Goal: Task Accomplishment & Management: Use online tool/utility

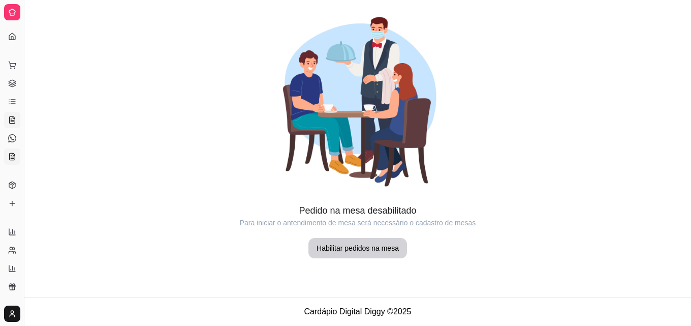
click at [13, 159] on icon at bounding box center [12, 156] width 8 height 8
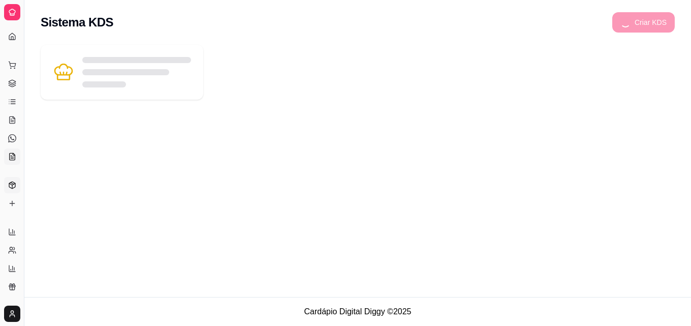
click at [11, 185] on icon at bounding box center [12, 185] width 8 height 8
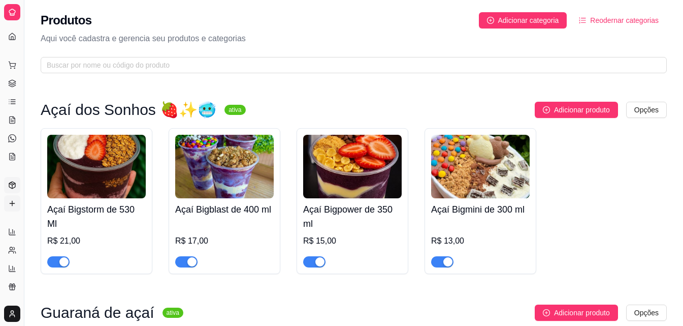
click at [10, 205] on icon at bounding box center [12, 203] width 8 height 8
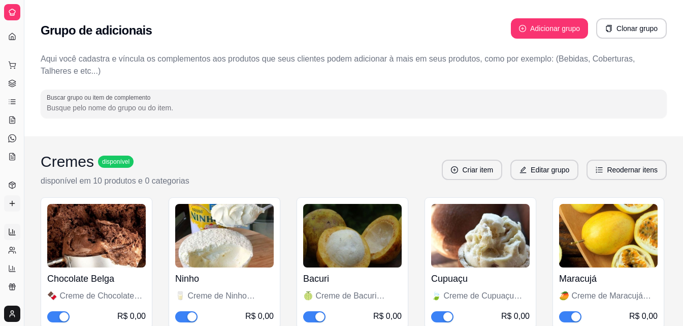
click at [14, 235] on icon at bounding box center [12, 232] width 6 height 6
select select "ALL"
select select "0"
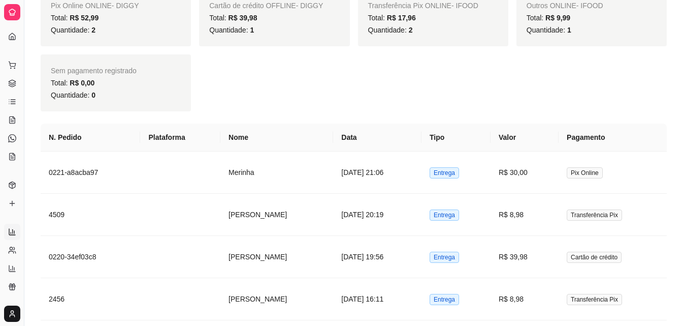
scroll to position [345, 0]
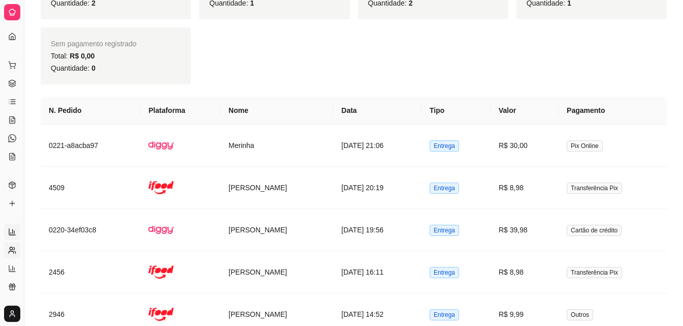
click at [13, 253] on icon at bounding box center [12, 250] width 8 height 8
select select "30"
select select "HIGHEST_TOTAL_SPENT_WITH_ORDERS"
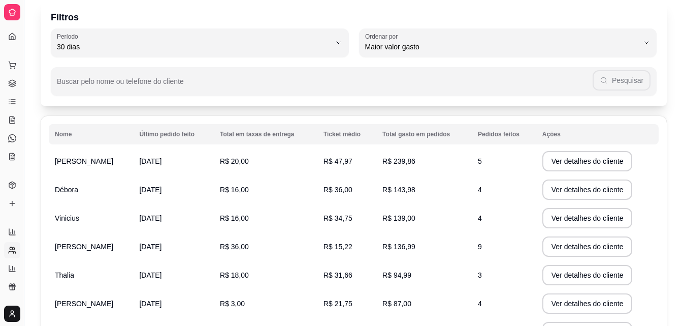
scroll to position [61, 0]
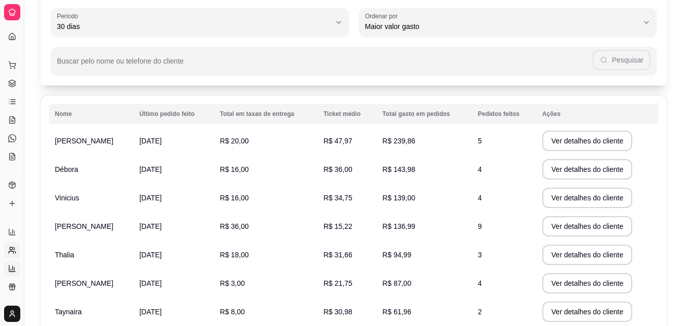
click at [12, 269] on icon at bounding box center [12, 268] width 8 height 8
select select "TOTAL_OF_ORDERS"
select select "7"
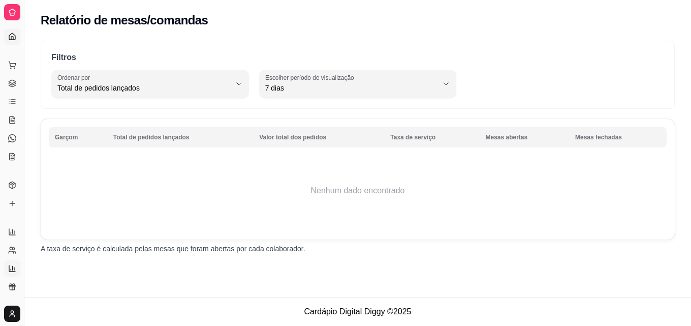
click at [11, 36] on icon at bounding box center [12, 37] width 8 height 8
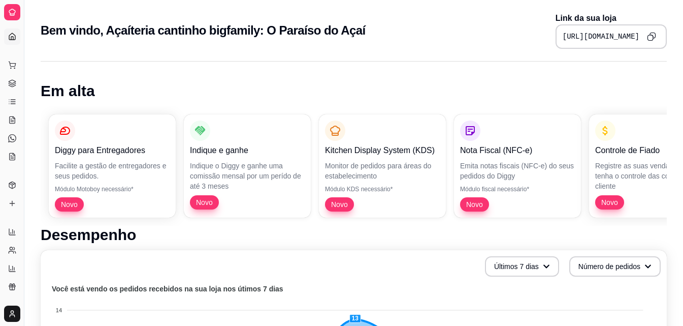
click at [6, 317] on html "Diggy Sistema de Gestão A Açaíteria can ... Loja aberta Plano Customizado até 2…" at bounding box center [341, 163] width 683 height 326
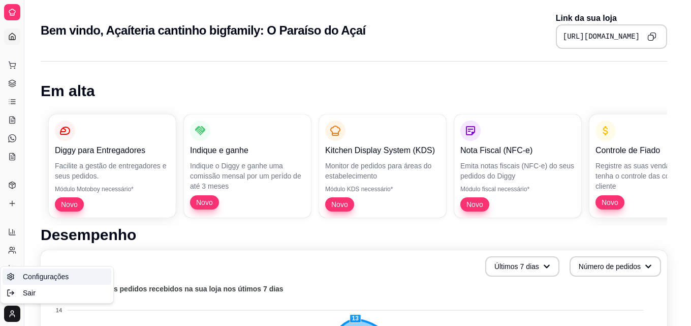
click at [48, 278] on span "Configurações" at bounding box center [46, 276] width 46 height 10
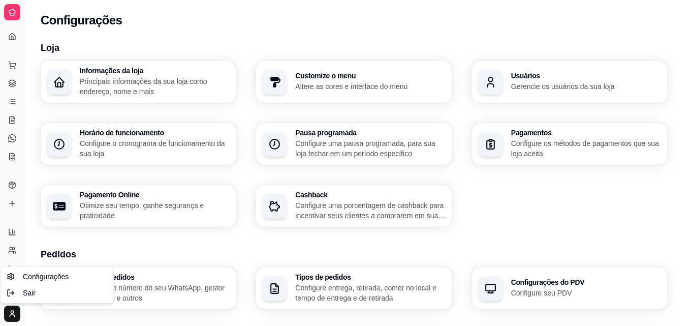
click at [566, 223] on html "Diggy Sistema de Gestão A Açaíteria can ... Loja aberta Plano Customizado até 2…" at bounding box center [345, 163] width 691 height 326
click at [580, 204] on html "Diggy Sistema de Gestão A Açaíteria can ... Loja aberta Plano Customizado até 2…" at bounding box center [345, 163] width 691 height 326
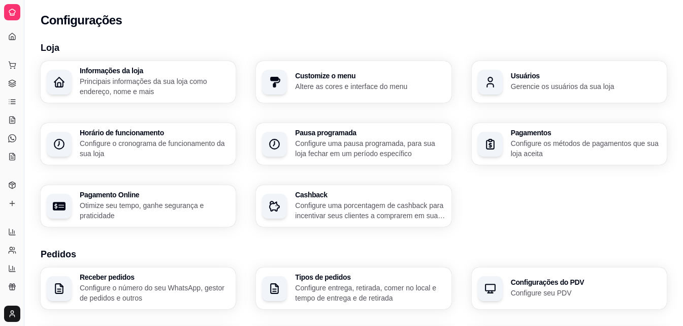
click at [580, 204] on div "Informações da loja Principais informações da sua loja como endereço, nome e ma…" at bounding box center [354, 144] width 626 height 166
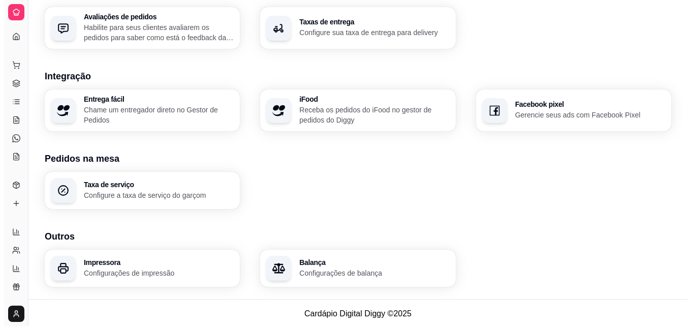
scroll to position [386, 0]
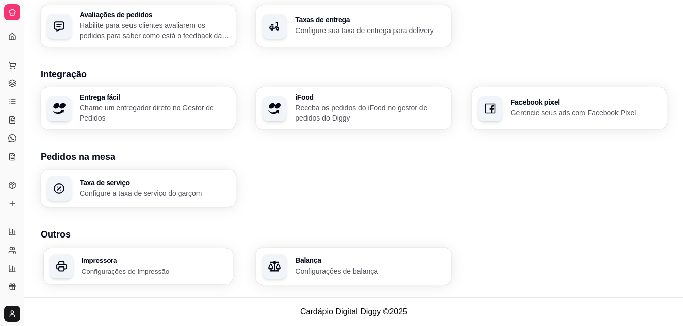
click at [114, 272] on p "Configurações de impressão" at bounding box center [153, 271] width 145 height 10
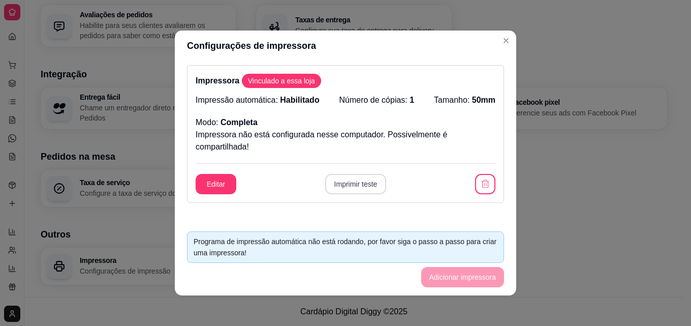
click at [354, 185] on button "Imprimir teste" at bounding box center [355, 184] width 61 height 20
click at [451, 279] on footer "Programa de impressão automática não está rodando, por favor siga o passo a pas…" at bounding box center [345, 259] width 341 height 72
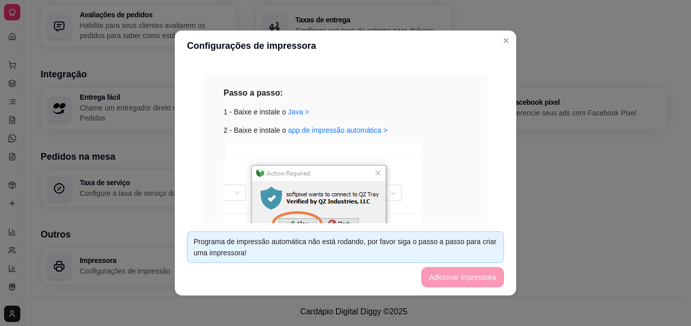
scroll to position [251, 0]
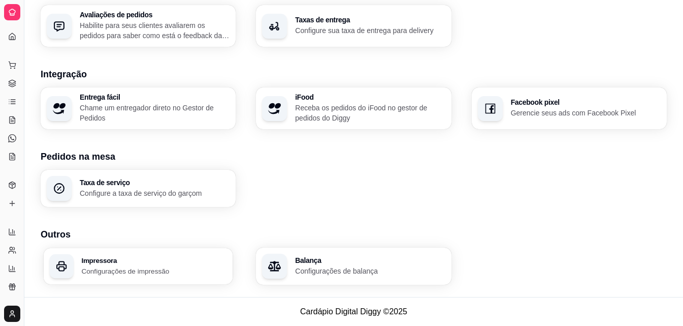
click at [130, 267] on p "Configurações de impressão" at bounding box center [153, 271] width 145 height 10
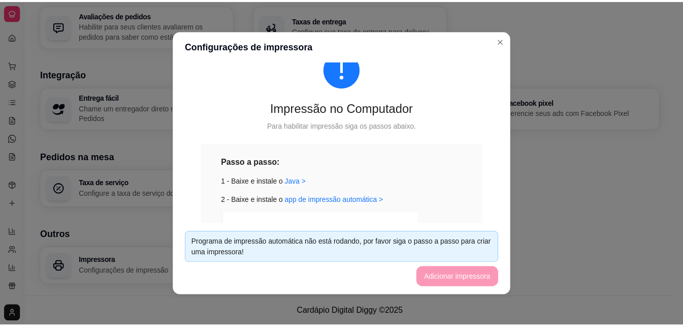
scroll to position [183, 0]
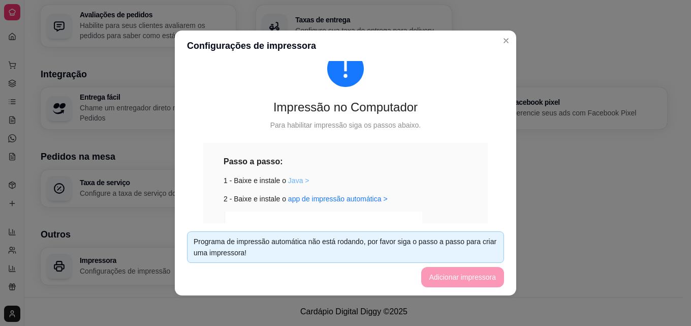
click at [291, 178] on link "Java >" at bounding box center [298, 180] width 21 height 8
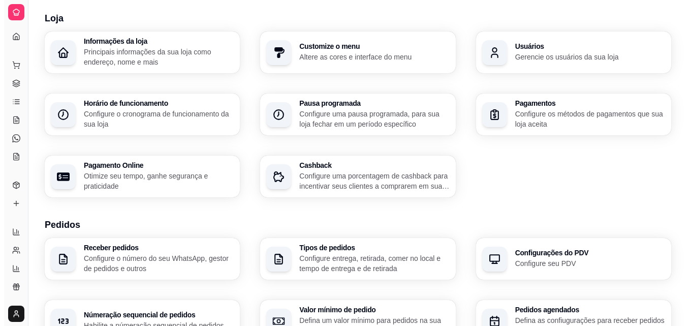
scroll to position [0, 0]
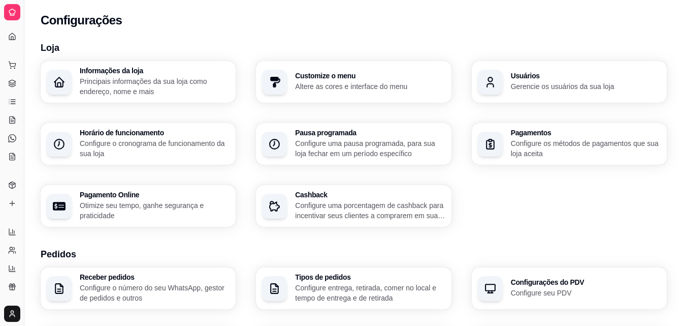
click at [365, 84] on p "Altere as cores e interface do menu" at bounding box center [369, 86] width 145 height 10
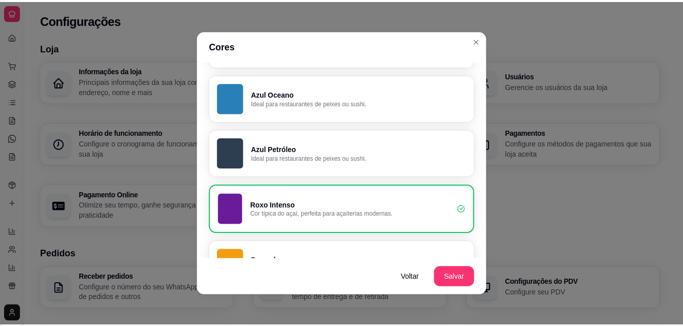
scroll to position [480, 0]
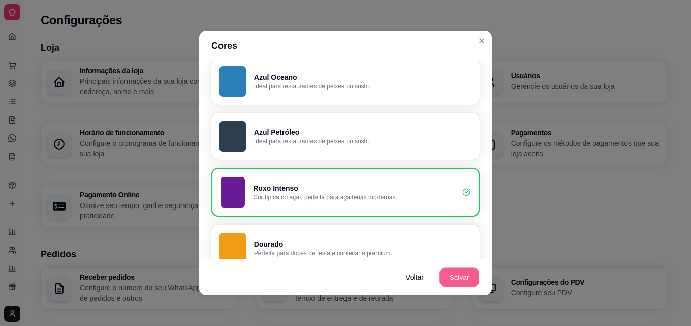
click at [460, 275] on button "Salvar" at bounding box center [459, 277] width 40 height 20
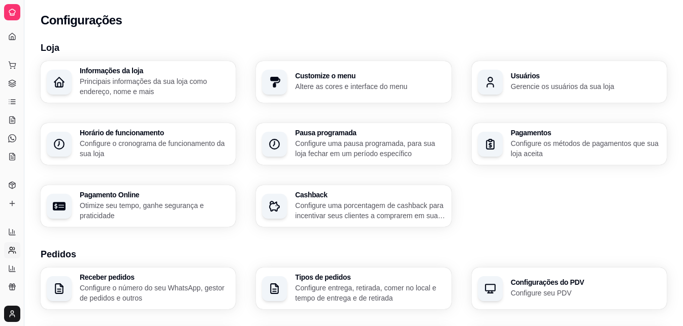
click at [11, 253] on icon at bounding box center [12, 250] width 8 height 8
select select "30"
select select "HIGHEST_TOTAL_SPENT_WITH_ORDERS"
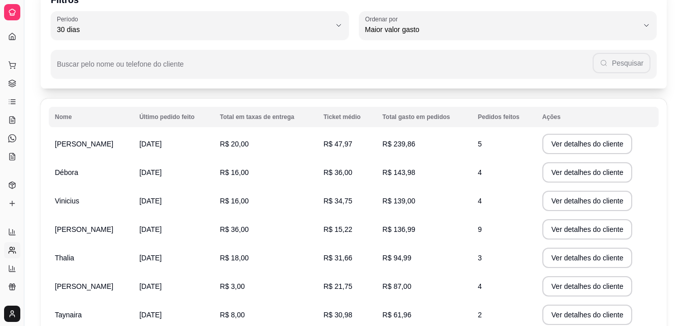
scroll to position [39, 0]
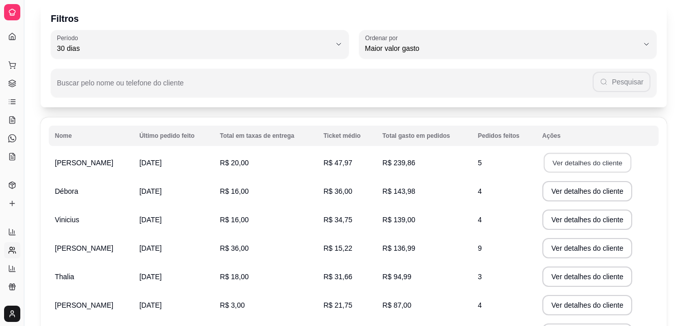
click at [576, 161] on button "Ver detalhes do cliente" at bounding box center [586, 163] width 87 height 20
click at [411, 86] on input "Buscar pelo nome ou telefone do cliente" at bounding box center [325, 87] width 536 height 10
click at [679, 112] on div "Filtros 30 Período Hoje Ontem 7 dias 15 dias 30 dias 45 dias 60 dias Período 30…" at bounding box center [353, 237] width 659 height 484
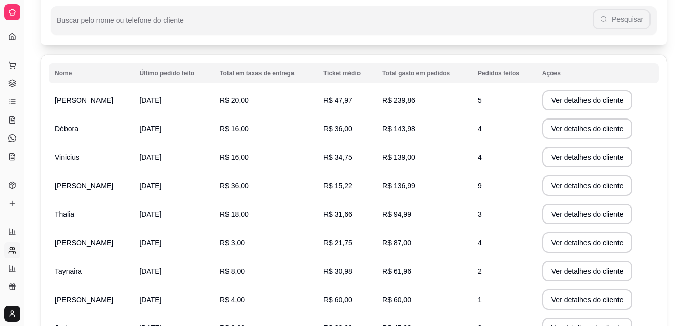
scroll to position [122, 0]
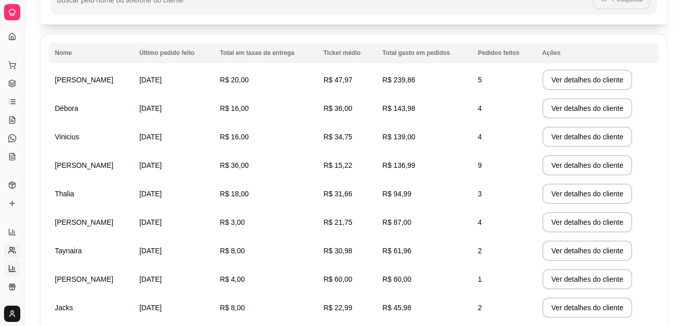
click at [13, 270] on icon at bounding box center [12, 268] width 8 height 8
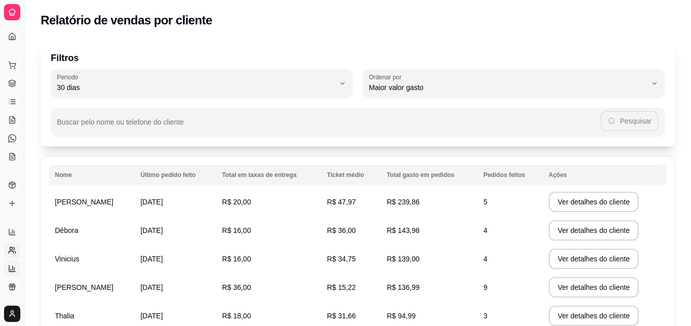
select select "TOTAL_OF_ORDERS"
select select "7"
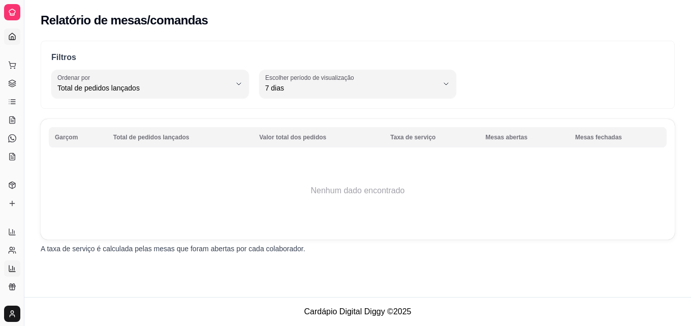
click at [10, 34] on icon at bounding box center [12, 37] width 8 height 8
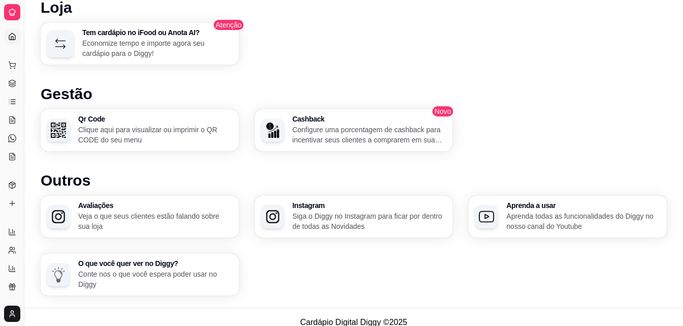
scroll to position [579, 0]
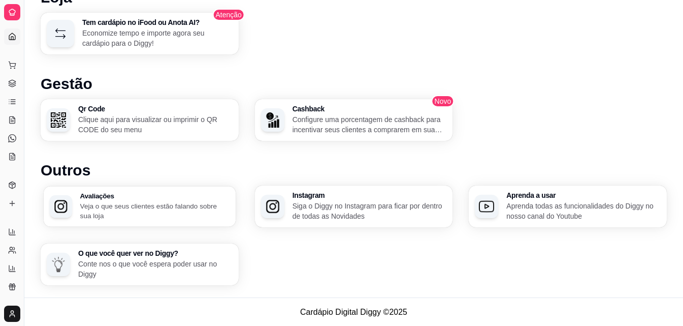
click at [160, 205] on p "Veja o que seus clientes estão falando sobre sua loja" at bounding box center [155, 211] width 150 height 20
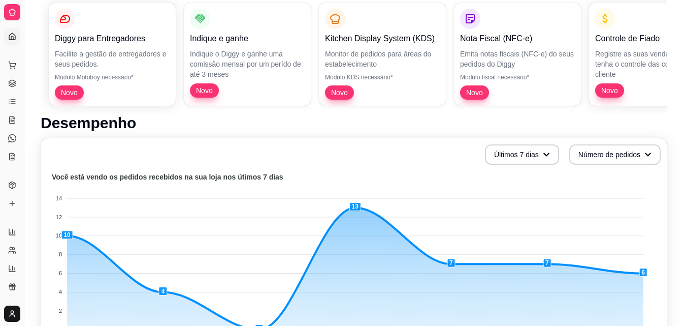
scroll to position [132, 0]
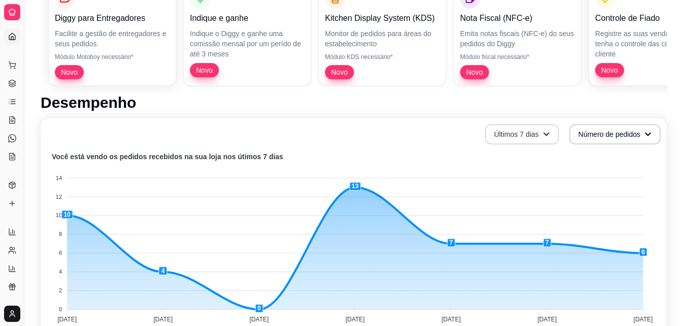
click at [545, 137] on icon "button" at bounding box center [546, 134] width 7 height 7
click at [510, 174] on span "Últimos 15 dias" at bounding box center [521, 176] width 85 height 10
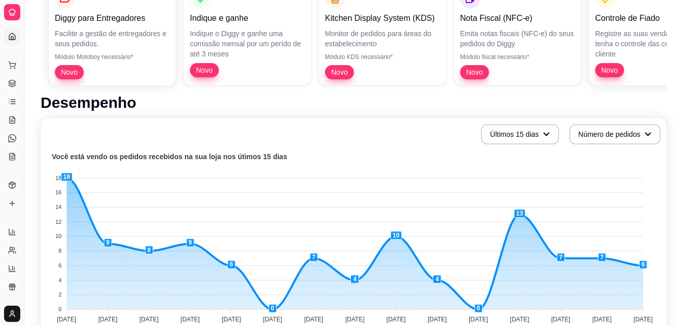
click at [410, 138] on div "Últimos 15 dias Número de pedidos" at bounding box center [354, 134] width 614 height 20
drag, startPoint x: 410, startPoint y: 138, endPoint x: 399, endPoint y: 107, distance: 33.6
click at [399, 107] on h1 "Desempenho" at bounding box center [354, 102] width 626 height 18
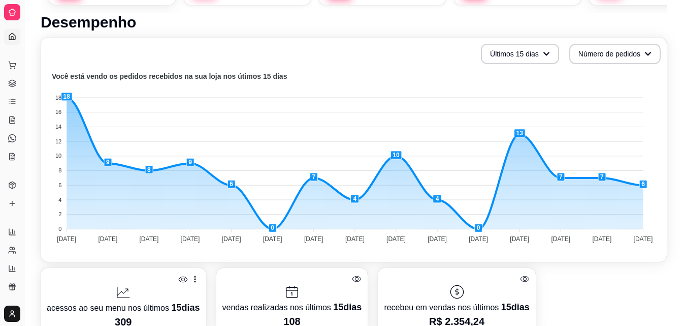
scroll to position [213, 0]
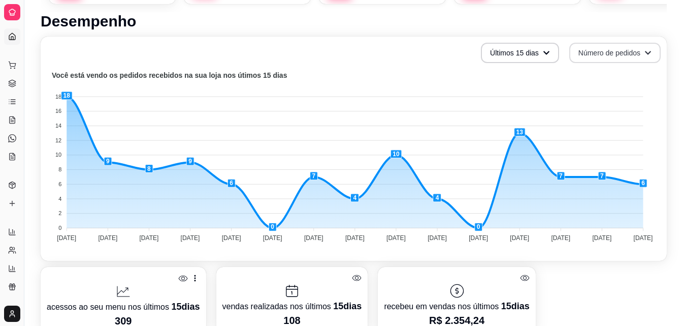
click at [635, 54] on button "Número de pedidos" at bounding box center [614, 53] width 91 height 20
click at [635, 54] on button "Número de pedidos" at bounding box center [615, 53] width 89 height 20
click at [363, 53] on div "Últimos 15 dias Número de pedidos" at bounding box center [354, 53] width 614 height 20
click at [681, 24] on div "Em alta Diggy para Entregadores Facilite a gestão de entregadores e seus pedido…" at bounding box center [353, 252] width 659 height 821
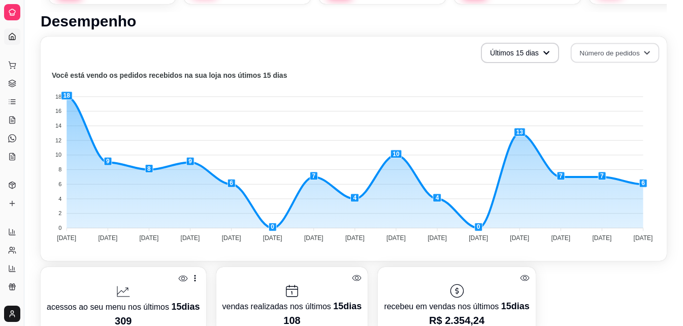
click at [569, 292] on div "acessos ao seu menu nos últimos 15 dias 309 vendas realizadas nos últimos 15 di…" at bounding box center [354, 300] width 626 height 67
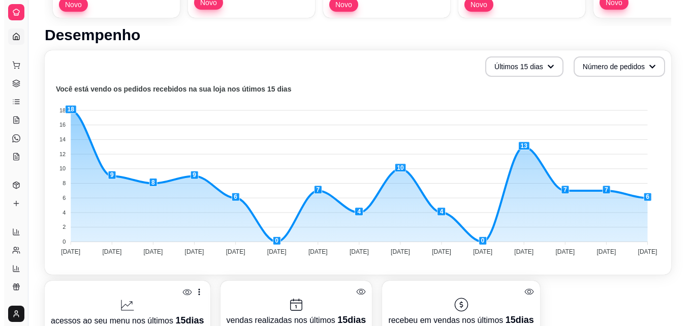
scroll to position [201, 0]
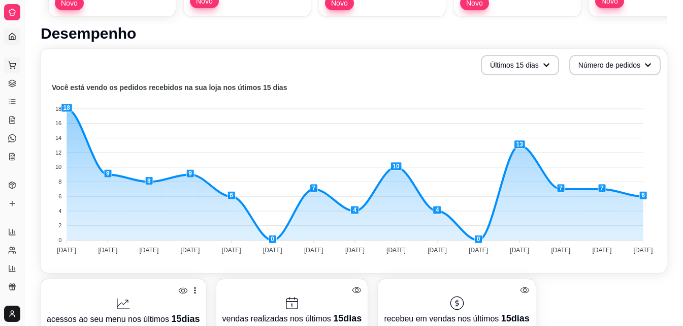
click at [13, 66] on icon at bounding box center [12, 65] width 8 height 8
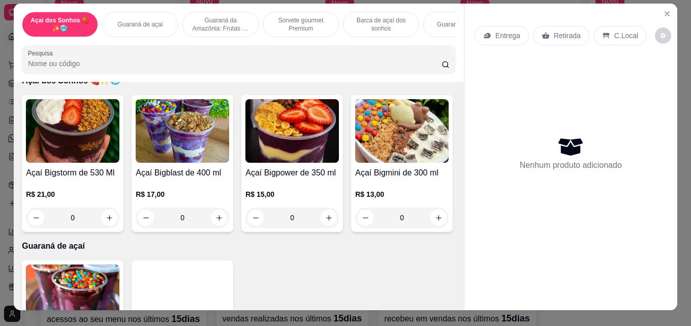
scroll to position [24, 0]
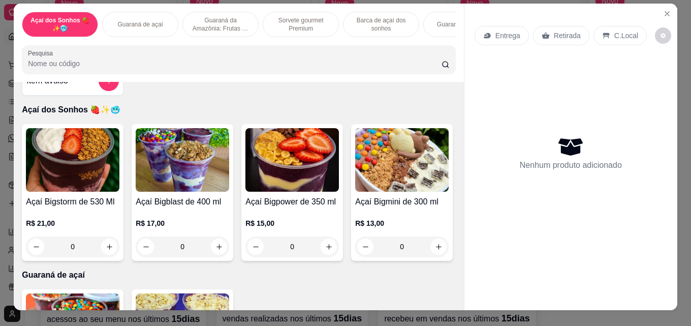
click at [102, 188] on img at bounding box center [72, 159] width 93 height 63
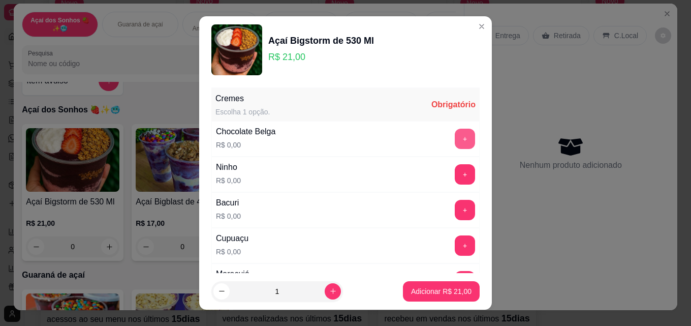
click at [455, 139] on button "+" at bounding box center [465, 138] width 20 height 20
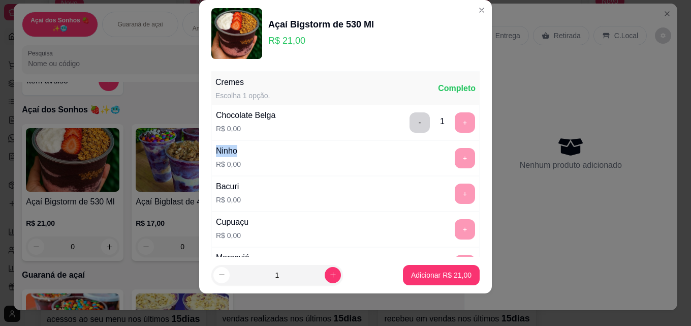
scroll to position [286, 0]
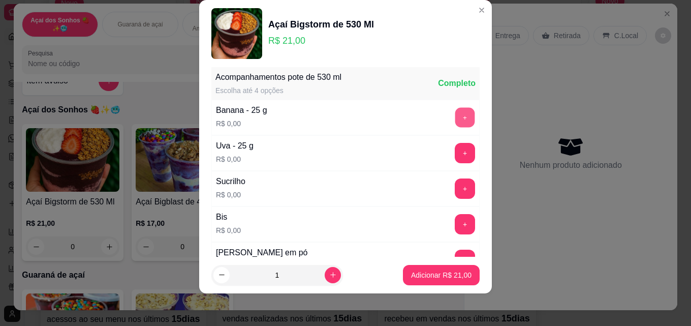
click at [455, 117] on button "+" at bounding box center [465, 118] width 20 height 20
click at [455, 152] on button "+" at bounding box center [465, 153] width 20 height 20
click at [455, 187] on button "+" at bounding box center [465, 189] width 20 height 20
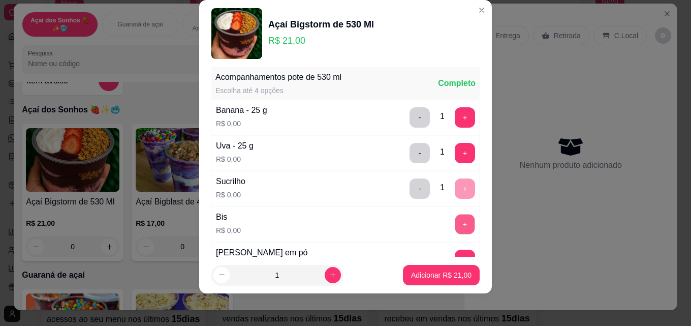
click at [455, 227] on button "+" at bounding box center [465, 224] width 20 height 20
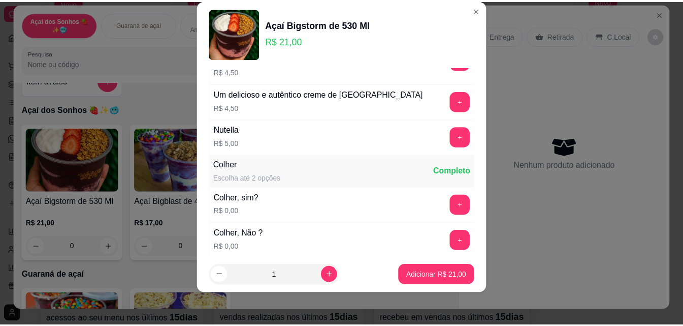
scroll to position [1688, 0]
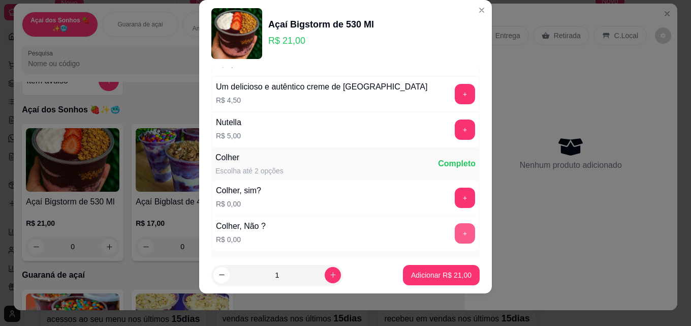
click at [455, 229] on button "+" at bounding box center [465, 233] width 20 height 20
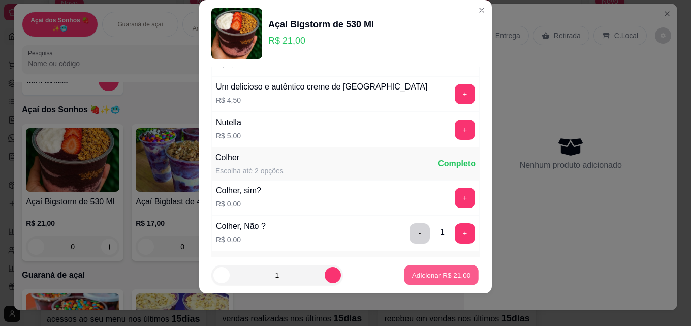
click at [433, 272] on p "Adicionar R$ 21,00" at bounding box center [441, 275] width 59 height 10
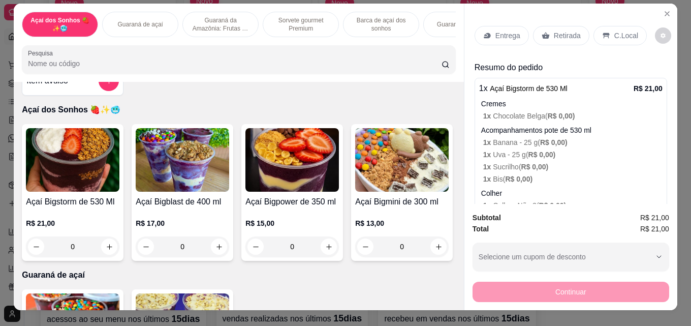
click at [503, 34] on p "Entrega" at bounding box center [507, 35] width 25 height 10
click at [561, 30] on p "Retirada" at bounding box center [567, 35] width 27 height 10
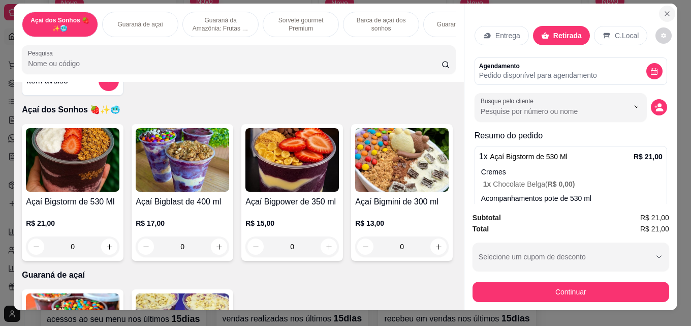
click at [665, 10] on icon "Close" at bounding box center [667, 14] width 8 height 8
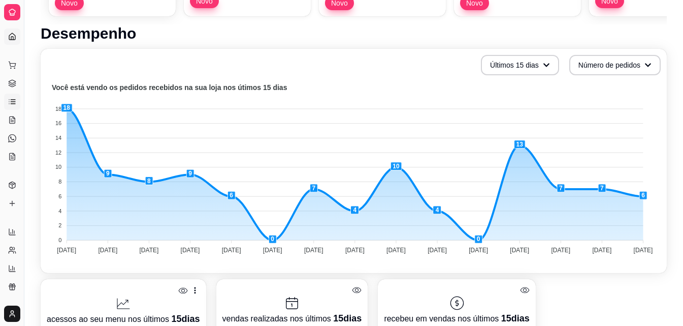
click at [12, 103] on icon at bounding box center [12, 102] width 8 height 8
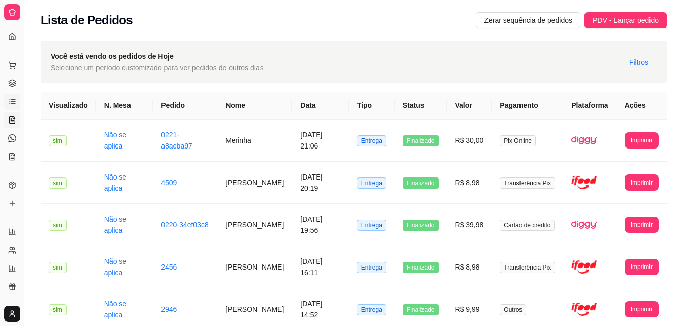
click at [15, 118] on icon at bounding box center [14, 117] width 2 height 2
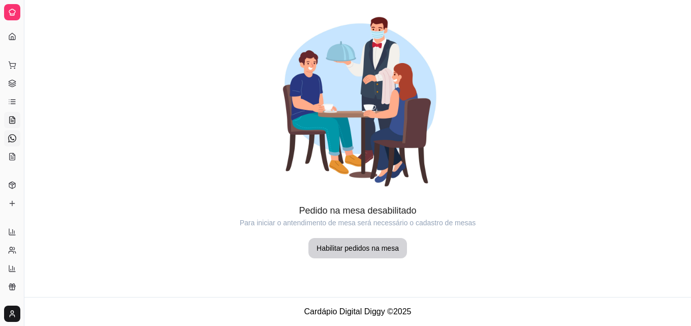
click at [10, 138] on icon at bounding box center [12, 138] width 8 height 8
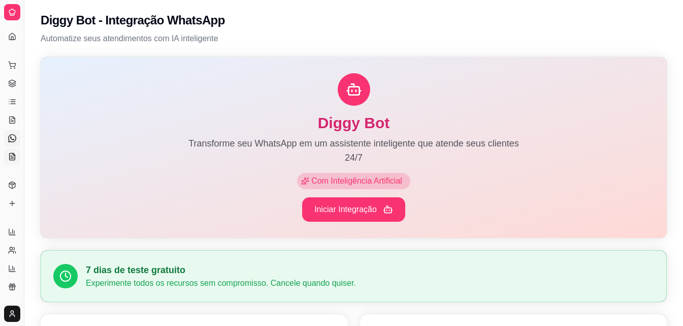
click at [11, 154] on icon at bounding box center [12, 156] width 8 height 8
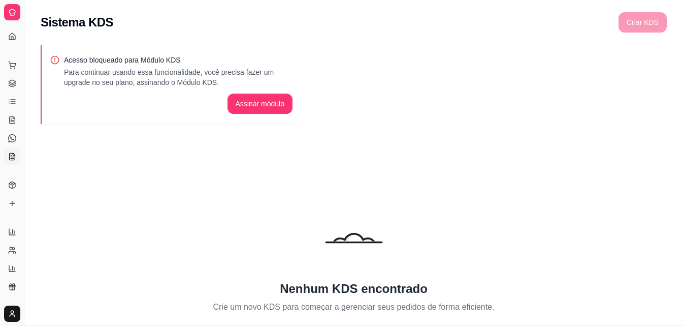
click at [11, 41] on div "Dia a dia" at bounding box center [12, 49] width 16 height 16
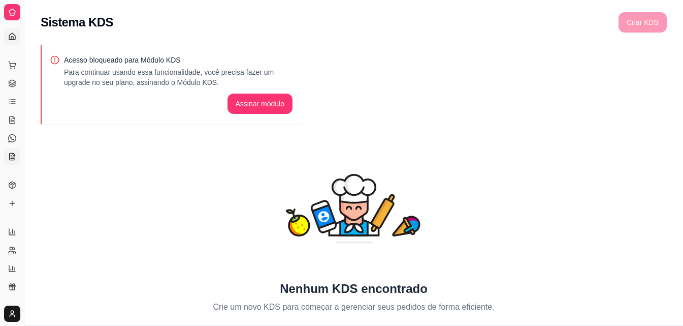
click at [16, 34] on icon at bounding box center [12, 37] width 8 height 8
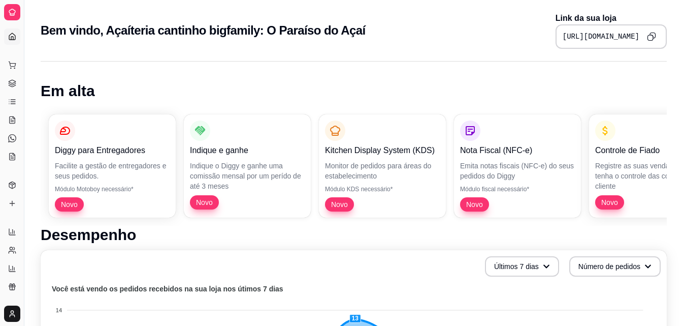
click at [5, 320] on html "Diggy Sistema de Gestão A Açaíteria can ... Loja aberta Plano Customizado até 2…" at bounding box center [341, 163] width 683 height 326
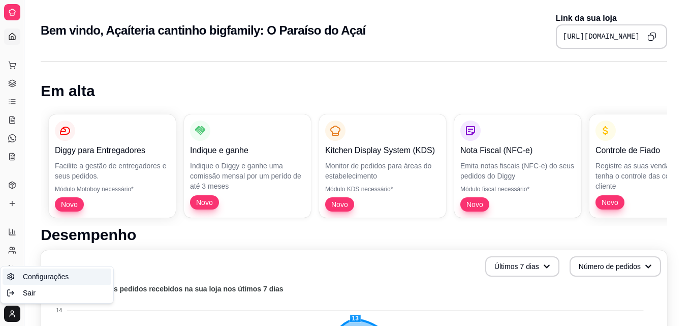
click at [55, 280] on span "Configurações" at bounding box center [46, 276] width 46 height 10
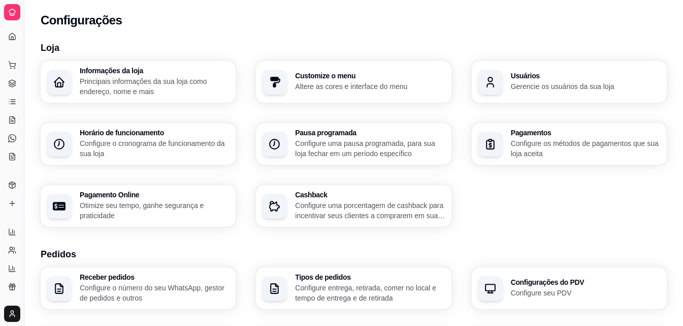
click at [363, 190] on div "Cashback Configure uma porcentagem de cashback para incentivar seus clientes a …" at bounding box center [353, 206] width 195 height 42
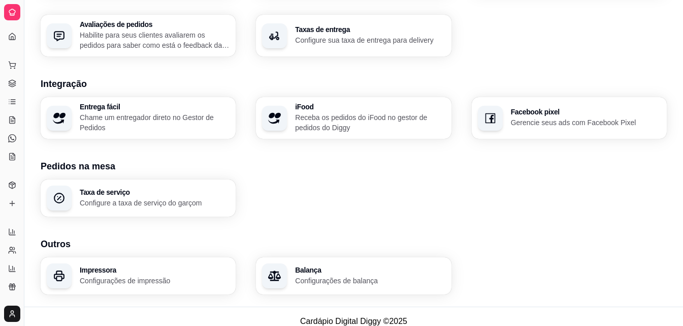
scroll to position [386, 0]
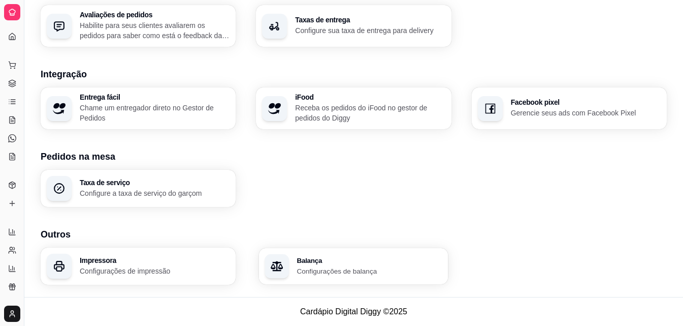
click at [333, 268] on p "Configurações de balança" at bounding box center [369, 271] width 145 height 10
click at [10, 267] on icon at bounding box center [12, 268] width 8 height 8
select select "TOTAL_OF_ORDERS"
select select "7"
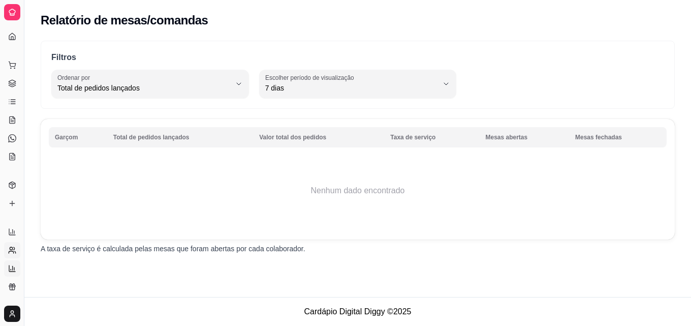
click at [14, 251] on icon at bounding box center [12, 250] width 8 height 8
select select "30"
select select "HIGHEST_TOTAL_SPENT_WITH_ORDERS"
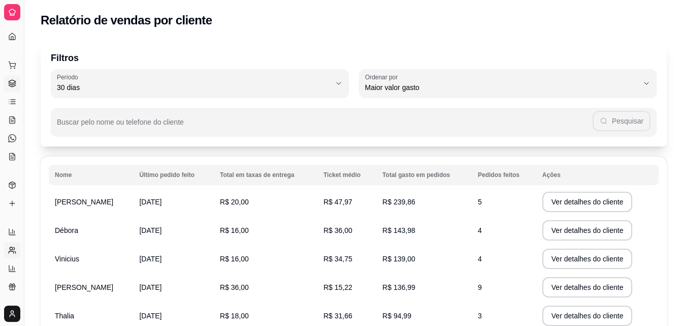
click at [15, 81] on icon at bounding box center [12, 82] width 7 height 4
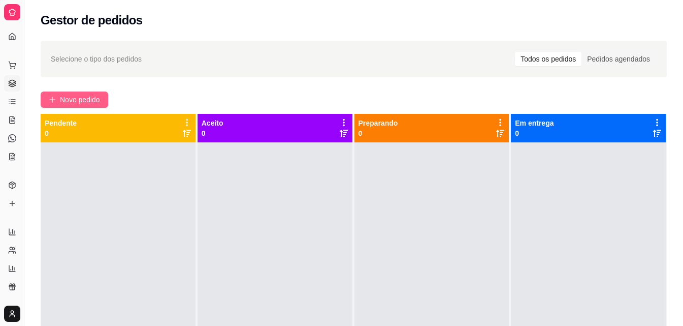
click at [72, 102] on span "Novo pedido" at bounding box center [80, 99] width 40 height 11
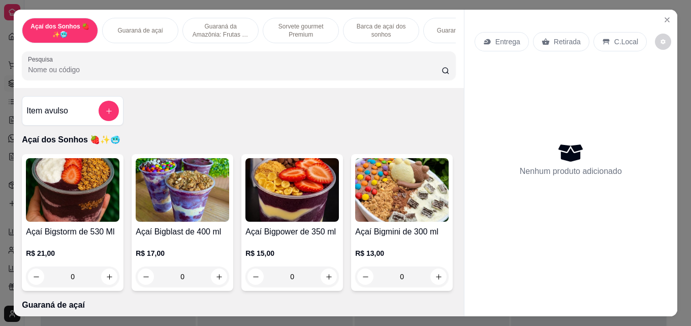
click at [71, 193] on img at bounding box center [72, 189] width 93 height 63
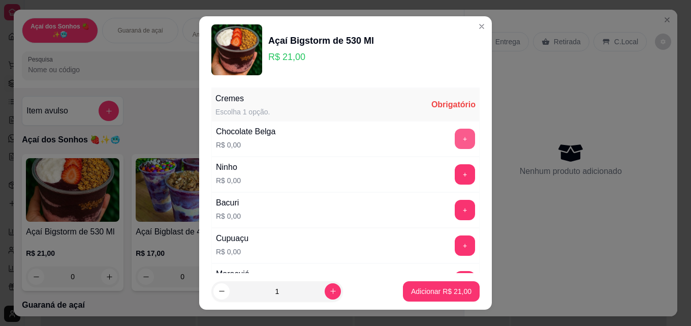
click at [455, 136] on button "+" at bounding box center [465, 138] width 20 height 20
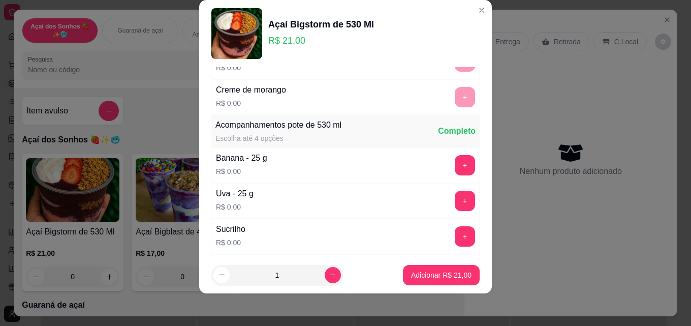
scroll to position [286, 0]
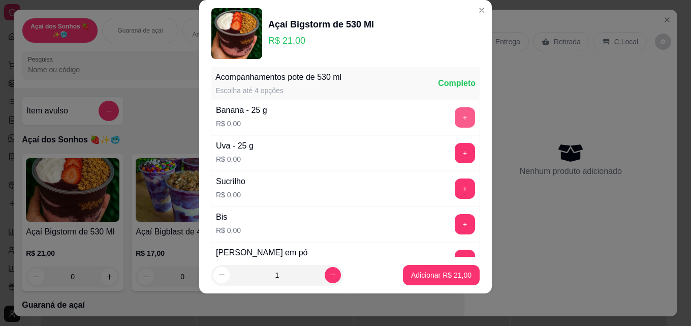
click at [455, 121] on button "+" at bounding box center [465, 117] width 20 height 20
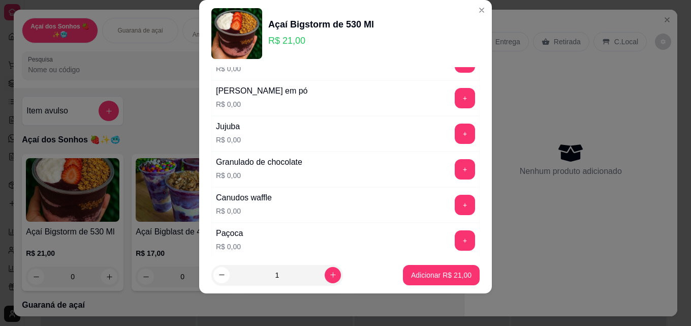
scroll to position [449, 0]
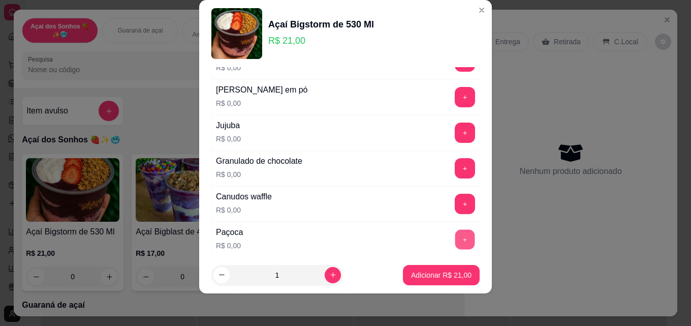
click at [455, 232] on button "+" at bounding box center [465, 240] width 20 height 20
click at [455, 202] on button "+" at bounding box center [465, 204] width 20 height 20
click at [455, 174] on button "+" at bounding box center [465, 168] width 20 height 20
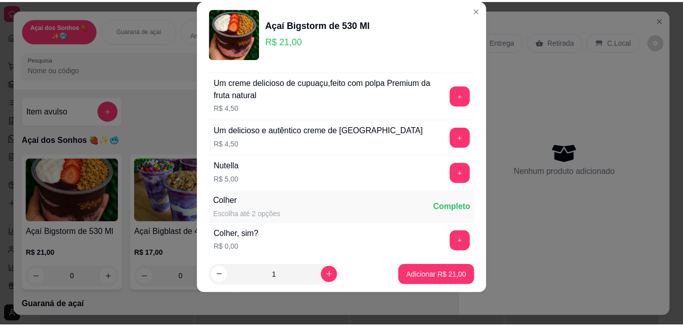
scroll to position [1732, 0]
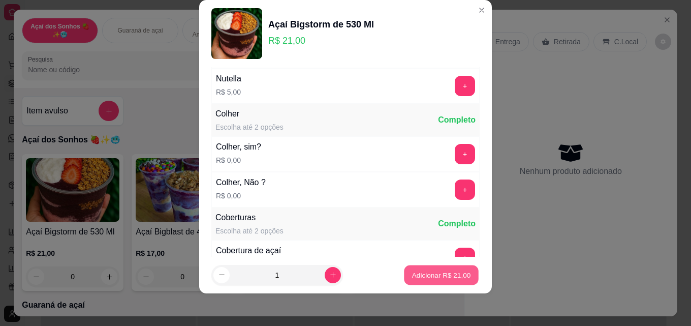
click at [420, 276] on p "Adicionar R$ 21,00" at bounding box center [441, 275] width 59 height 10
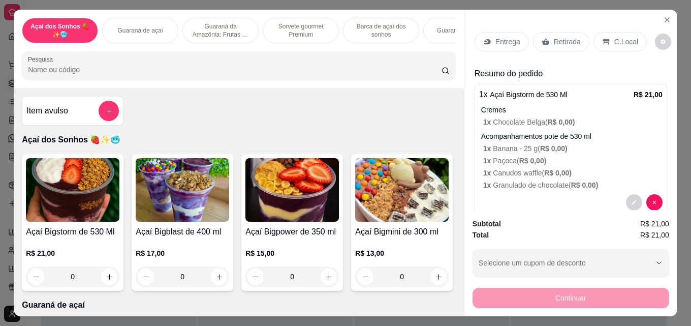
click at [505, 39] on p "Entrega" at bounding box center [507, 42] width 25 height 10
click at [665, 18] on icon "Close" at bounding box center [667, 20] width 4 height 4
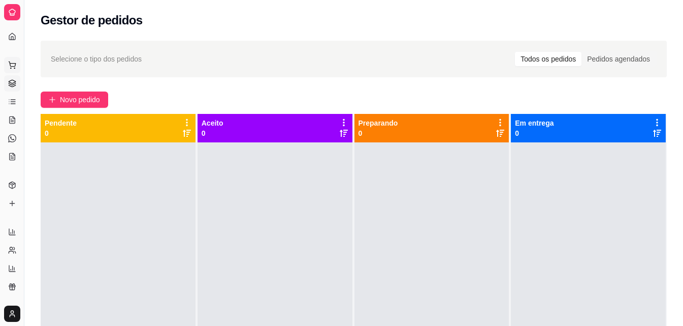
click at [14, 63] on icon at bounding box center [12, 63] width 7 height 5
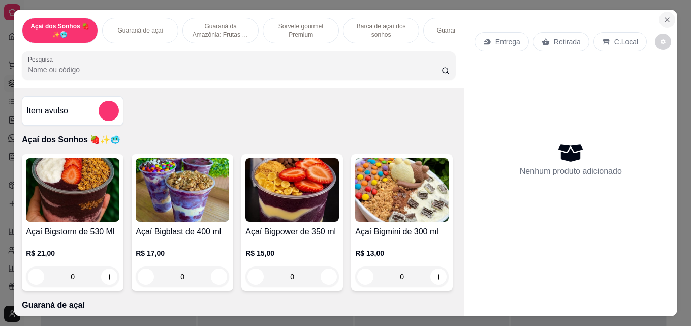
click at [667, 16] on button "Close" at bounding box center [667, 20] width 16 height 16
